Goal: Book appointment/travel/reservation

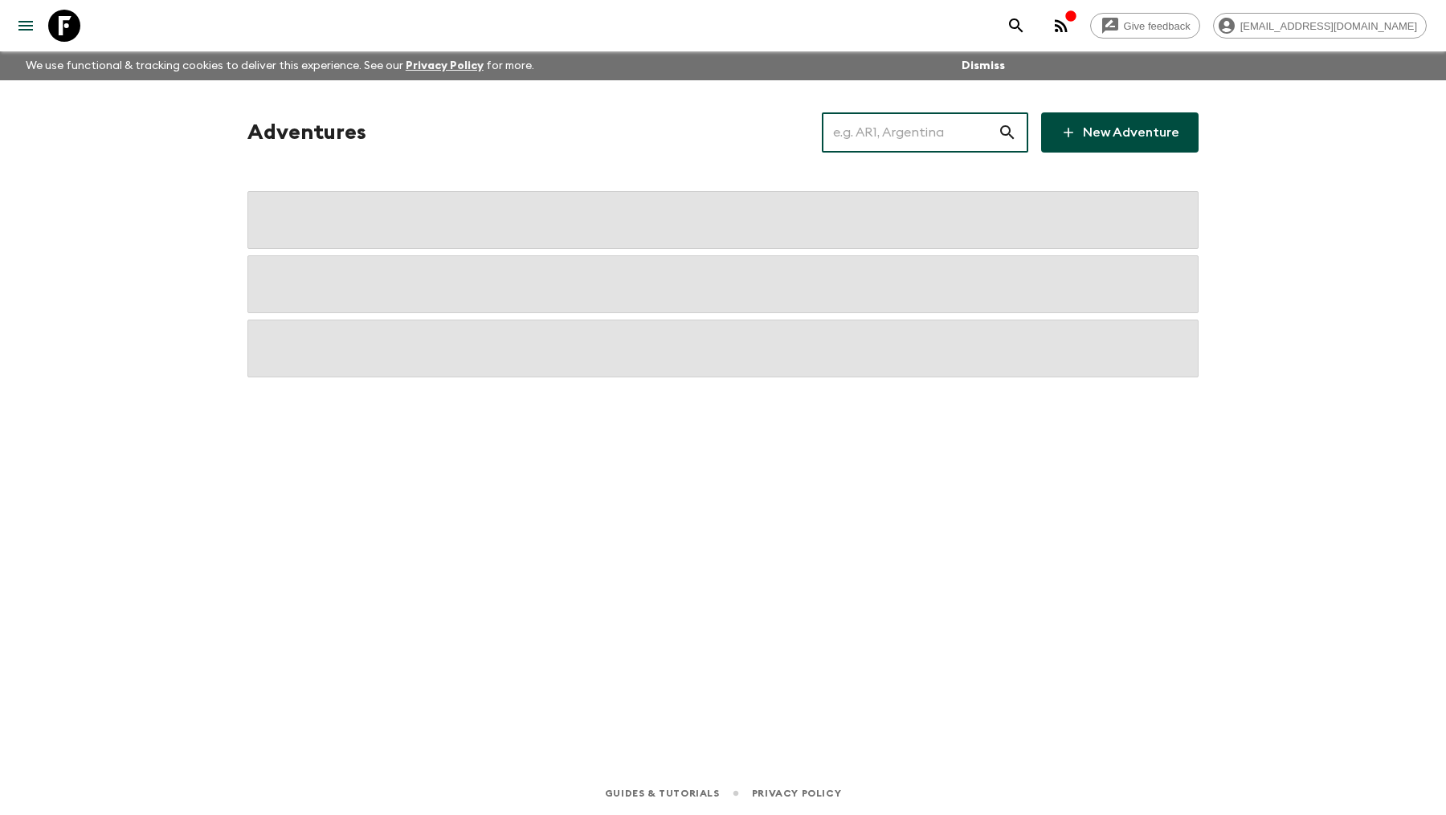
click at [916, 133] on input "text" at bounding box center [910, 132] width 176 height 45
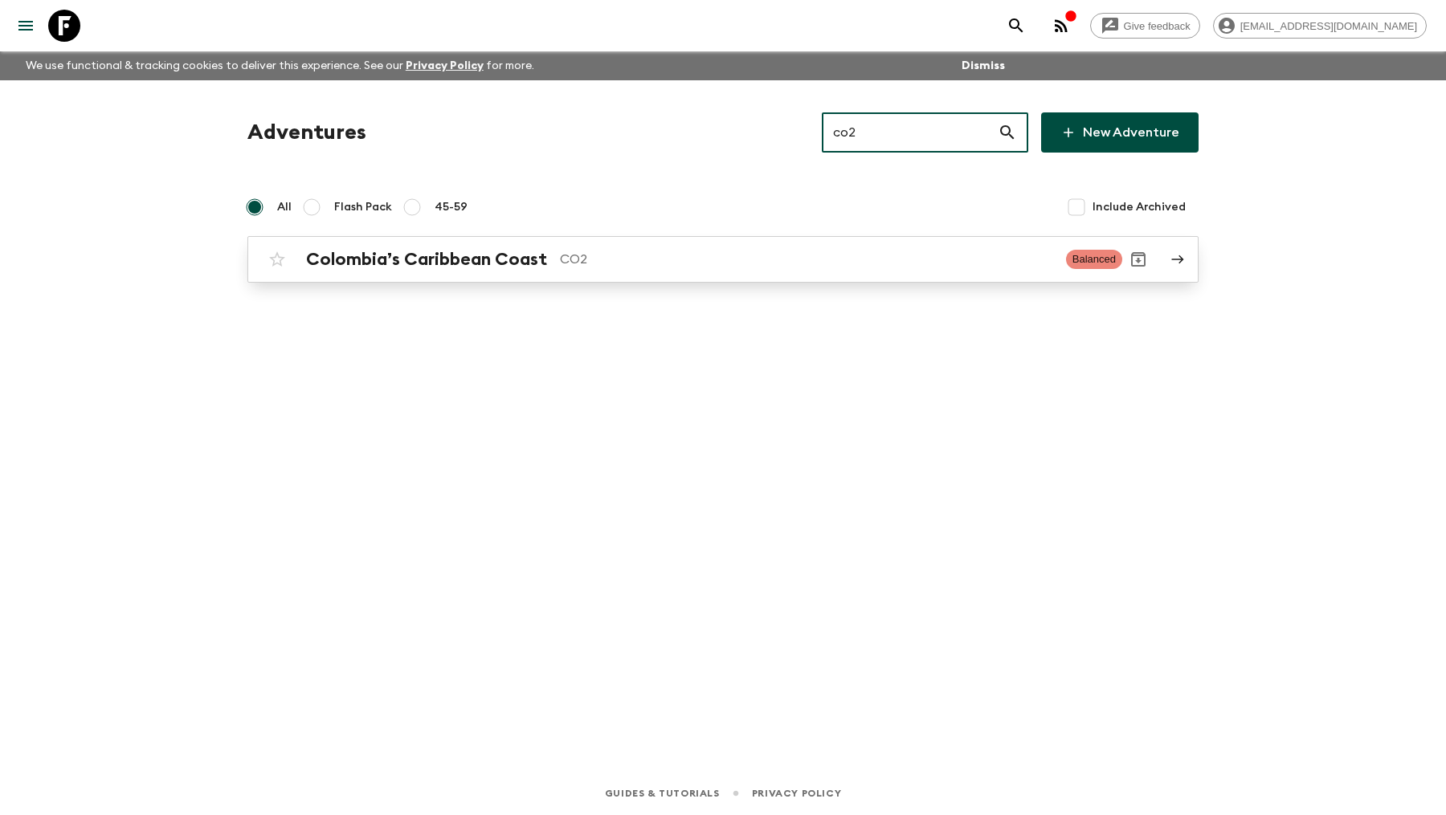
type input "co2"
click at [527, 254] on h2 "Colombia’s Caribbean Coast" at bounding box center [426, 259] width 241 height 21
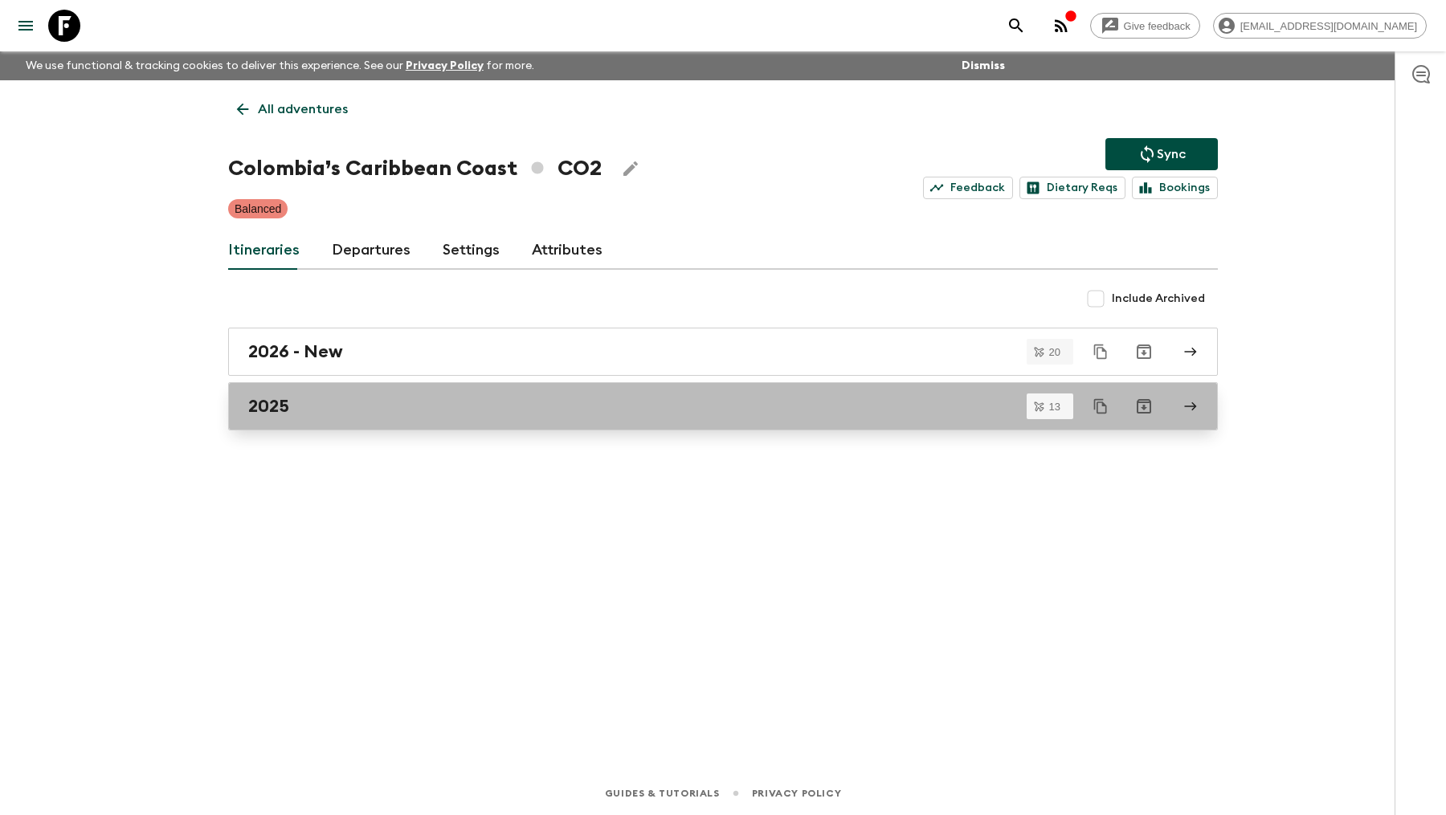
click at [329, 392] on link "2025" at bounding box center [723, 406] width 990 height 48
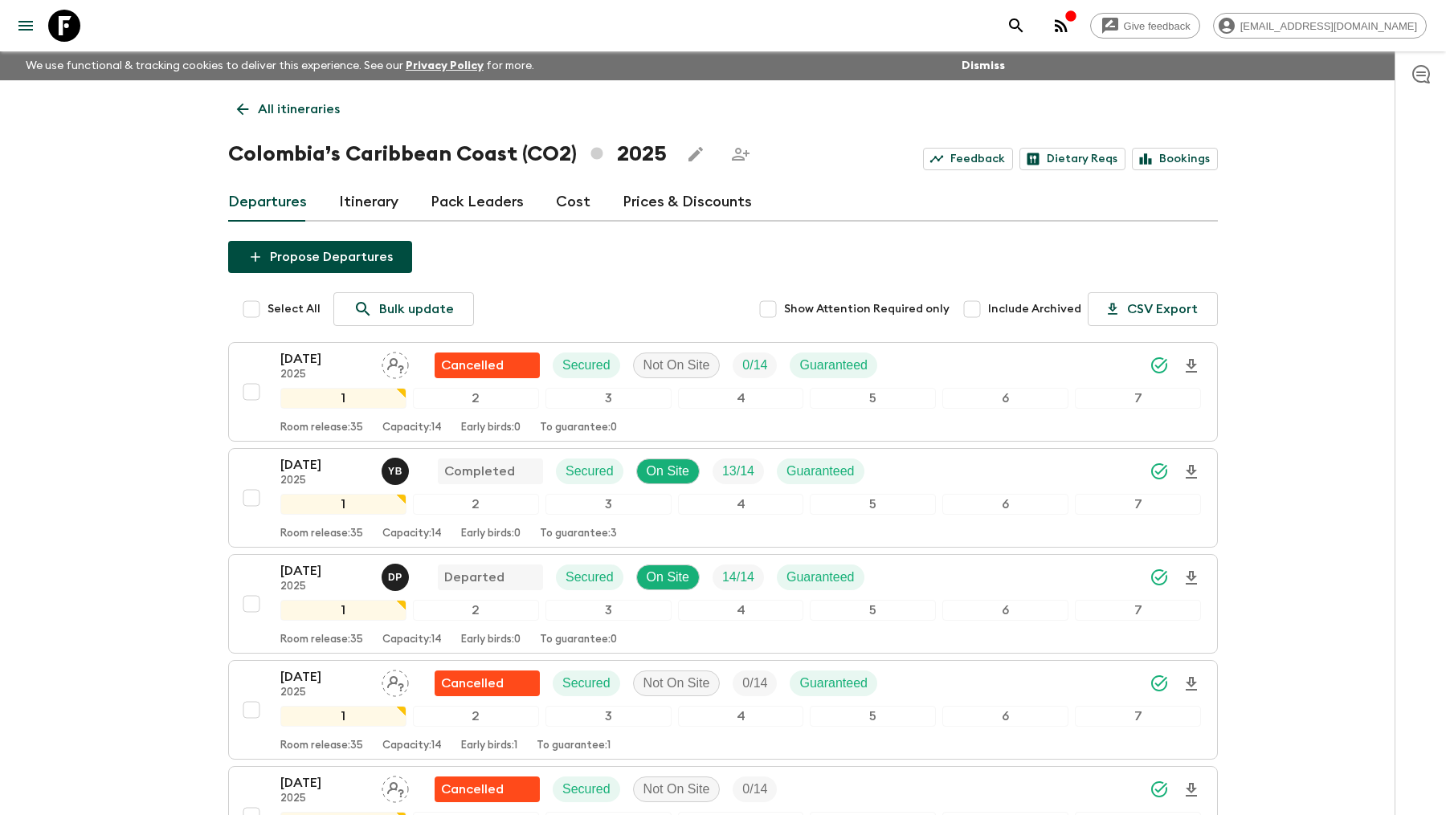
scroll to position [88, 0]
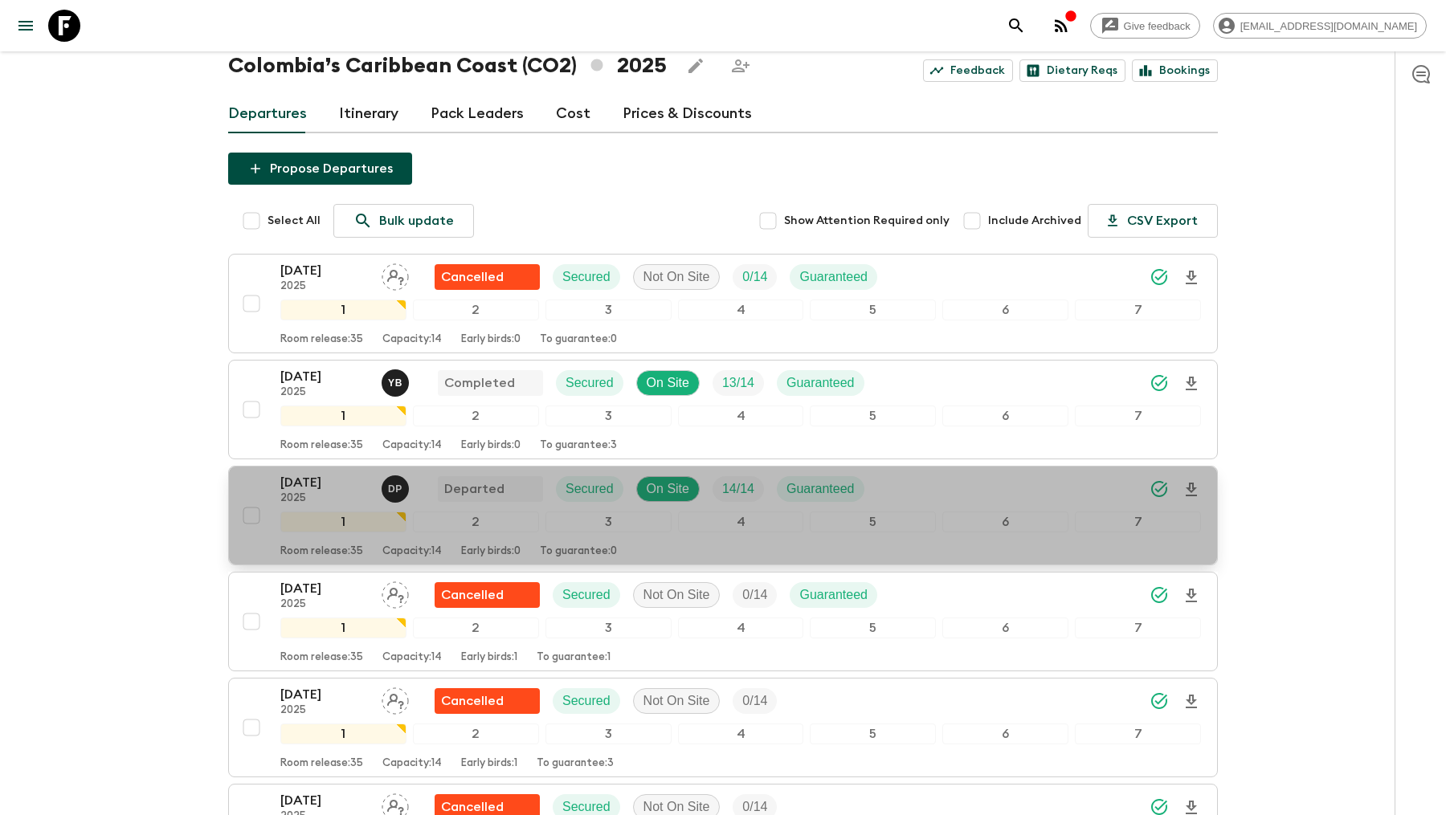
click at [316, 477] on p "[DATE]" at bounding box center [324, 482] width 88 height 19
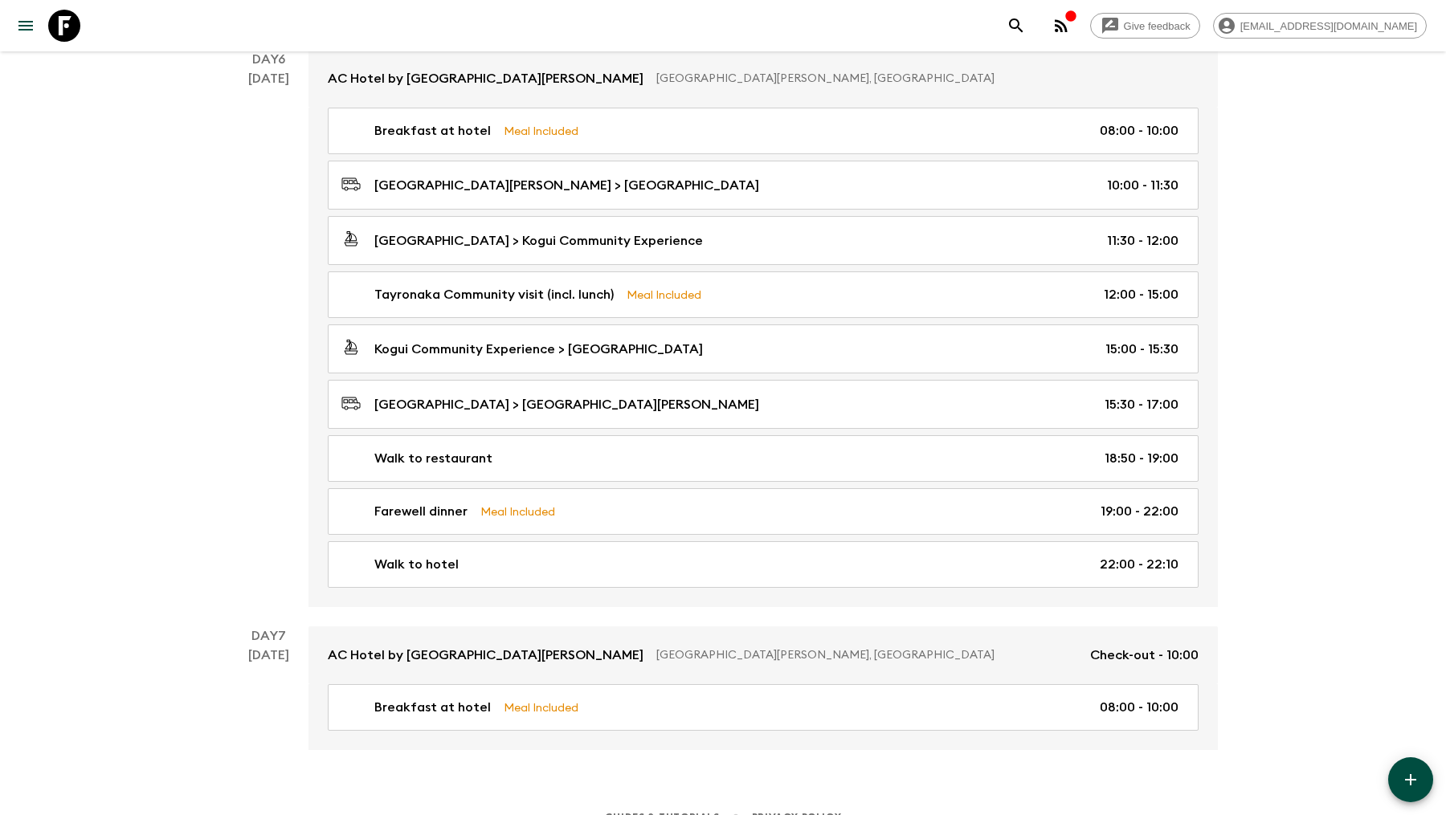
scroll to position [2006, 0]
